Goal: Task Accomplishment & Management: Manage account settings

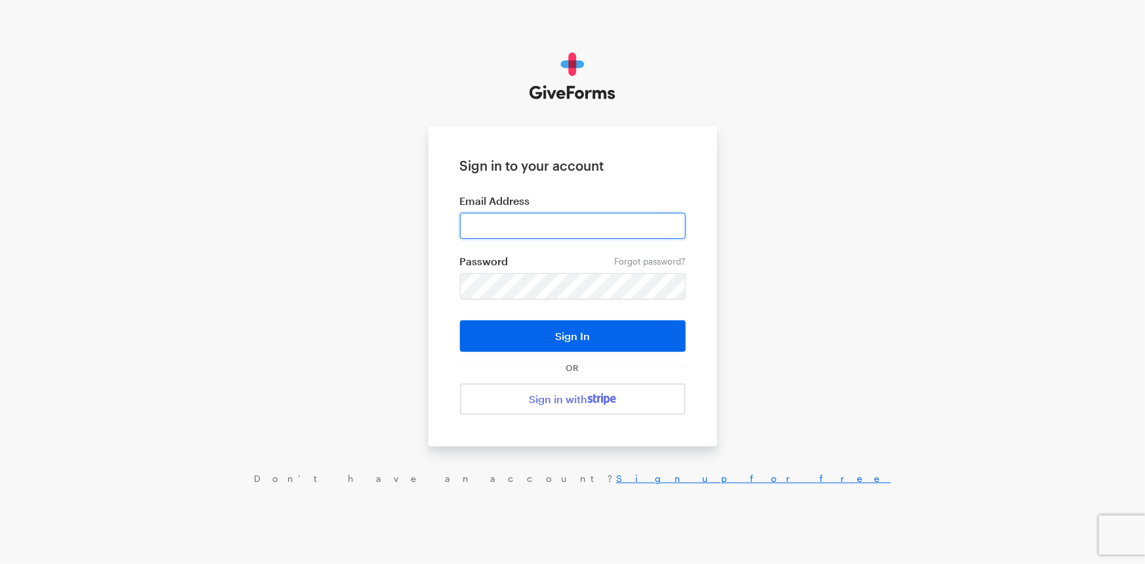
click at [540, 226] on input "email" at bounding box center [573, 226] width 226 height 26
type input "[EMAIL_ADDRESS][DOMAIN_NAME]"
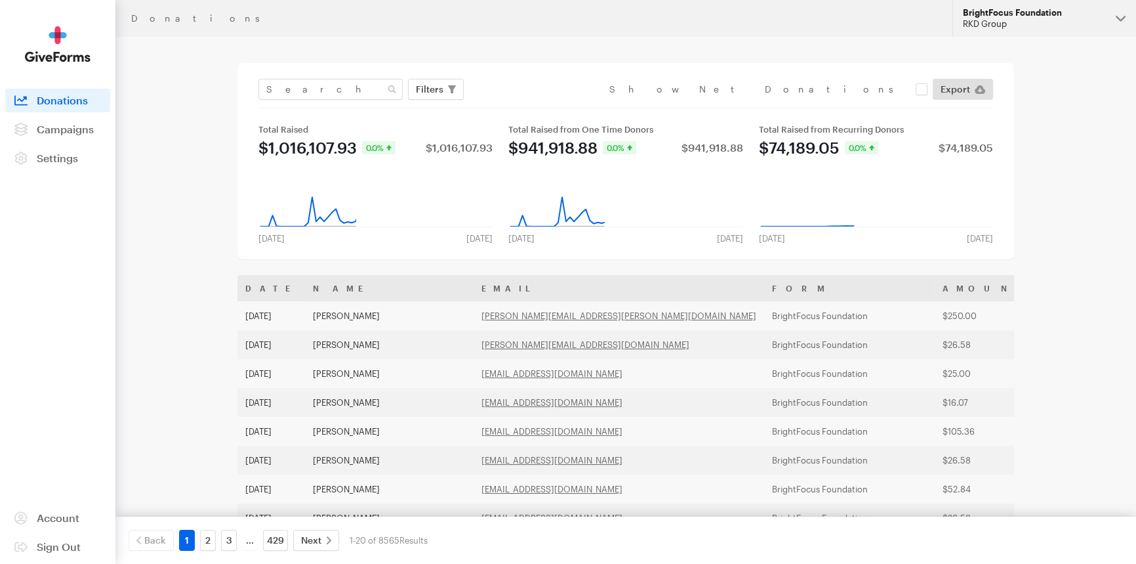
click at [996, 26] on div "RKD Group" at bounding box center [1034, 23] width 142 height 11
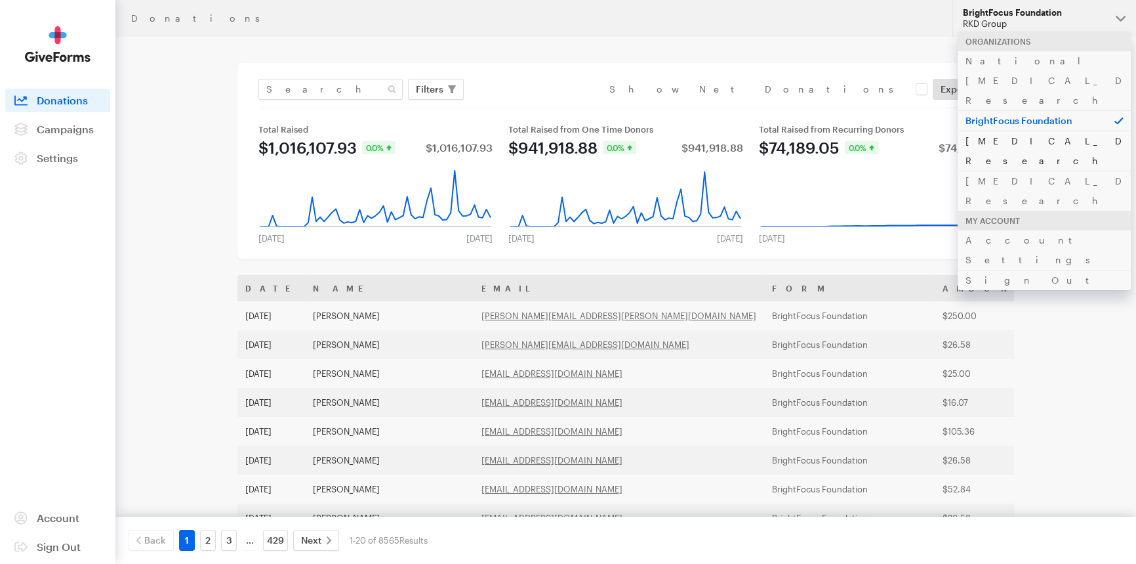
click at [980, 131] on link "Alzheimer's Disease Research" at bounding box center [1044, 151] width 173 height 40
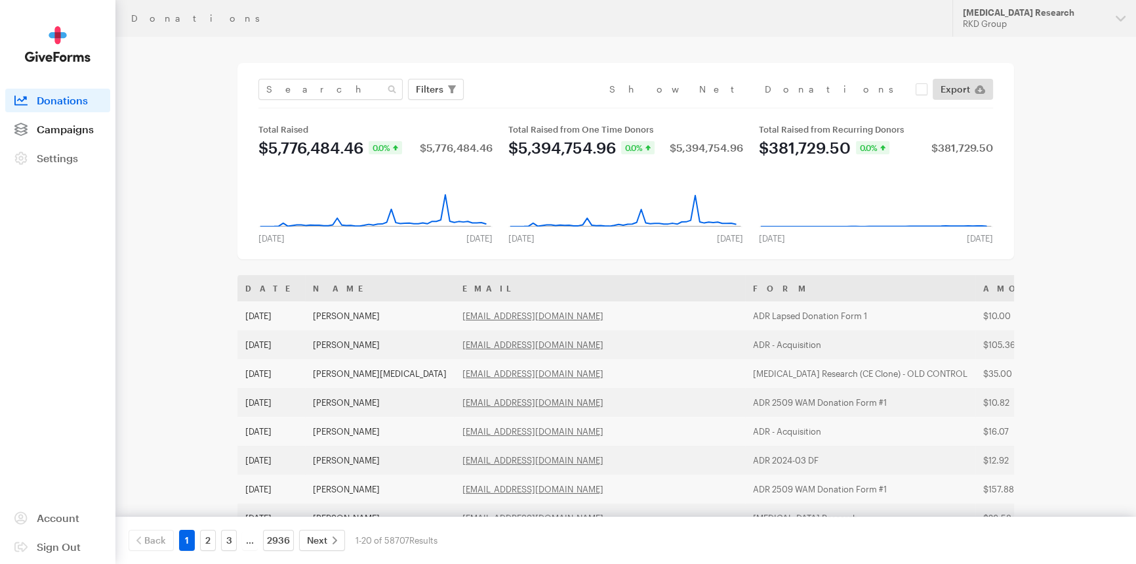
click at [90, 123] on span "Campaigns" at bounding box center [65, 129] width 57 height 12
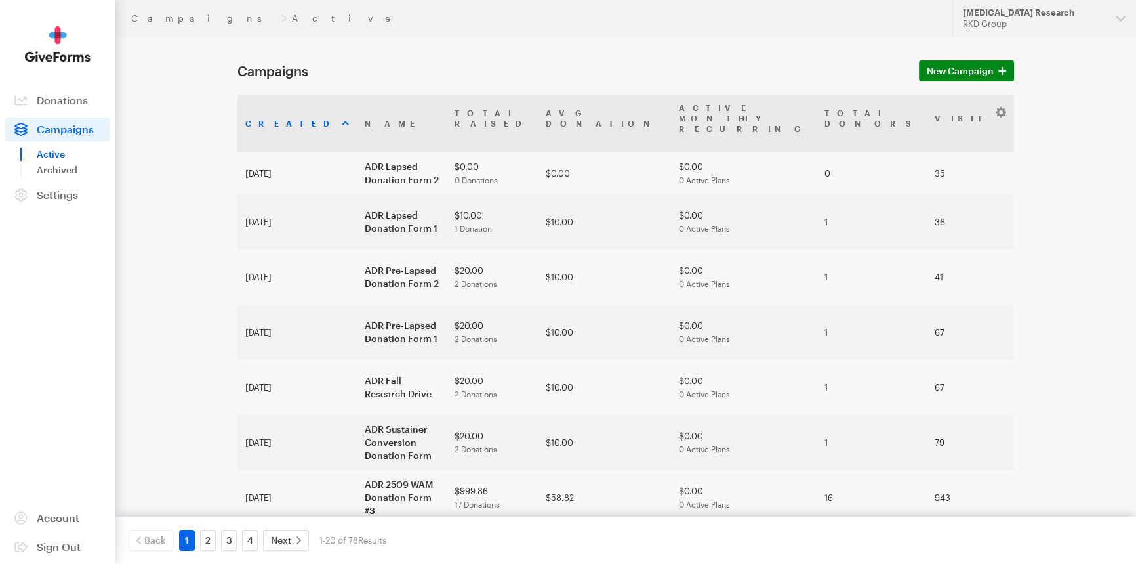
click at [797, 63] on h1 "Campaigns" at bounding box center [570, 71] width 666 height 16
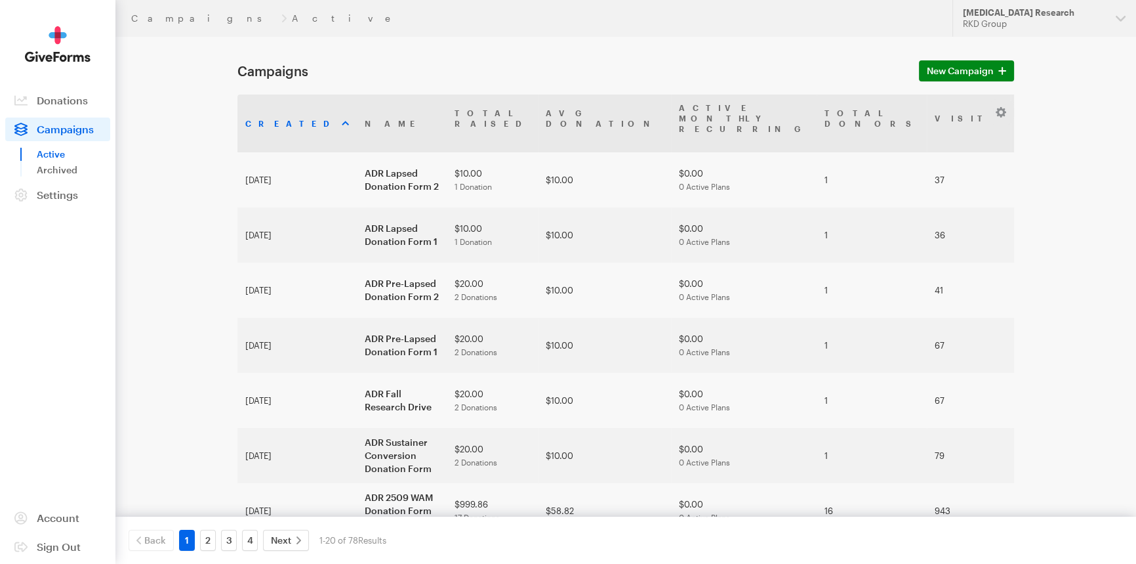
click at [819, 25] on header "Campaigns Active Updates Support [MEDICAL_DATA] Research RKD Group Organization…" at bounding box center [625, 18] width 1021 height 37
click at [1117, 14] on button "[MEDICAL_DATA] Research RKD Group" at bounding box center [1045, 18] width 184 height 37
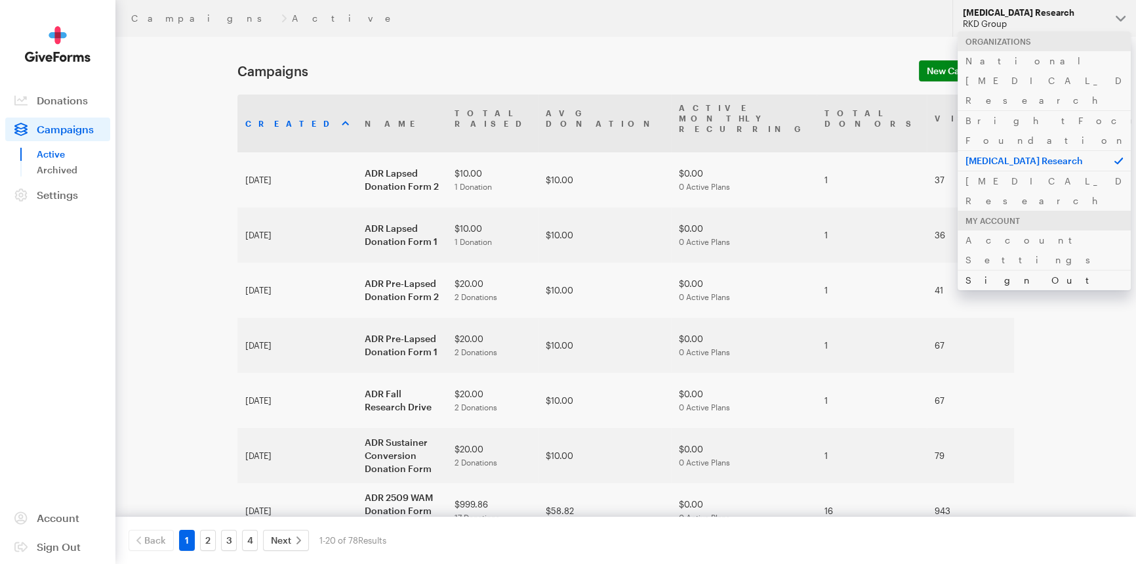
click at [1052, 270] on link "Sign Out" at bounding box center [1044, 280] width 173 height 20
